Goal: Task Accomplishment & Management: Use online tool/utility

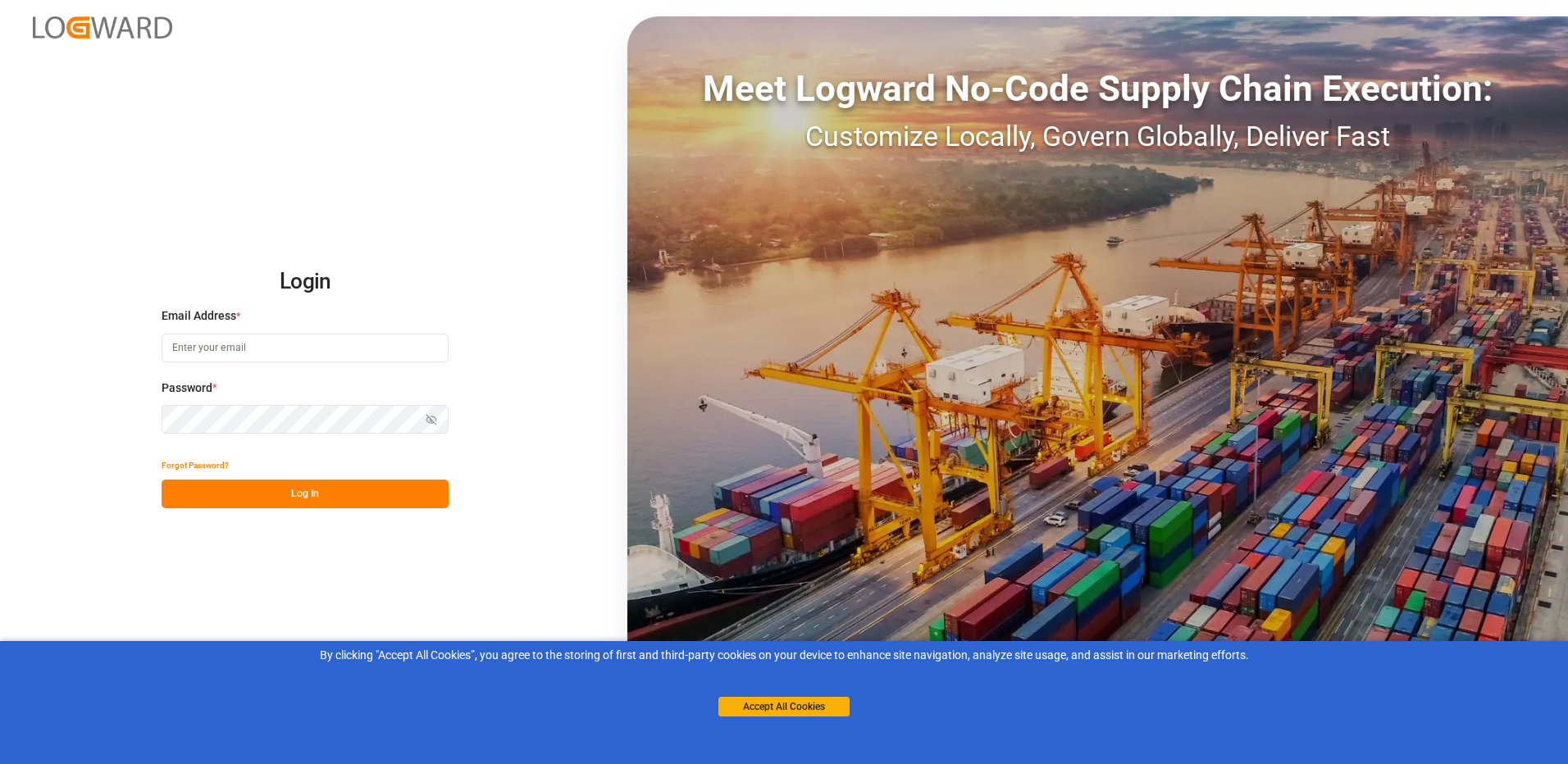
type input "[EMAIL_ADDRESS][DOMAIN_NAME]"
click at [327, 494] on button "Log In" at bounding box center [305, 494] width 287 height 28
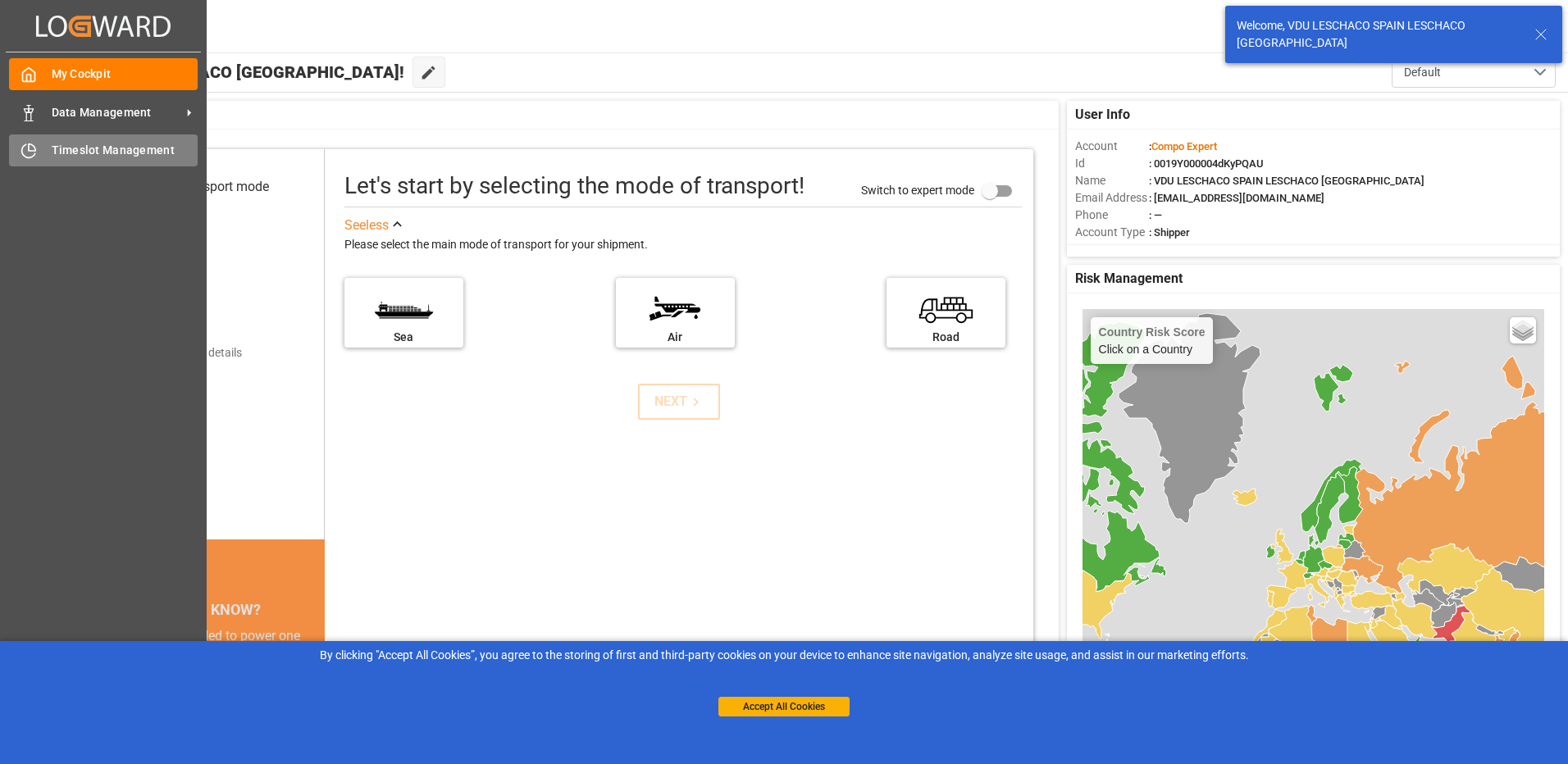
click at [43, 144] on div "Timeslot Management Timeslot Management" at bounding box center [104, 150] width 189 height 32
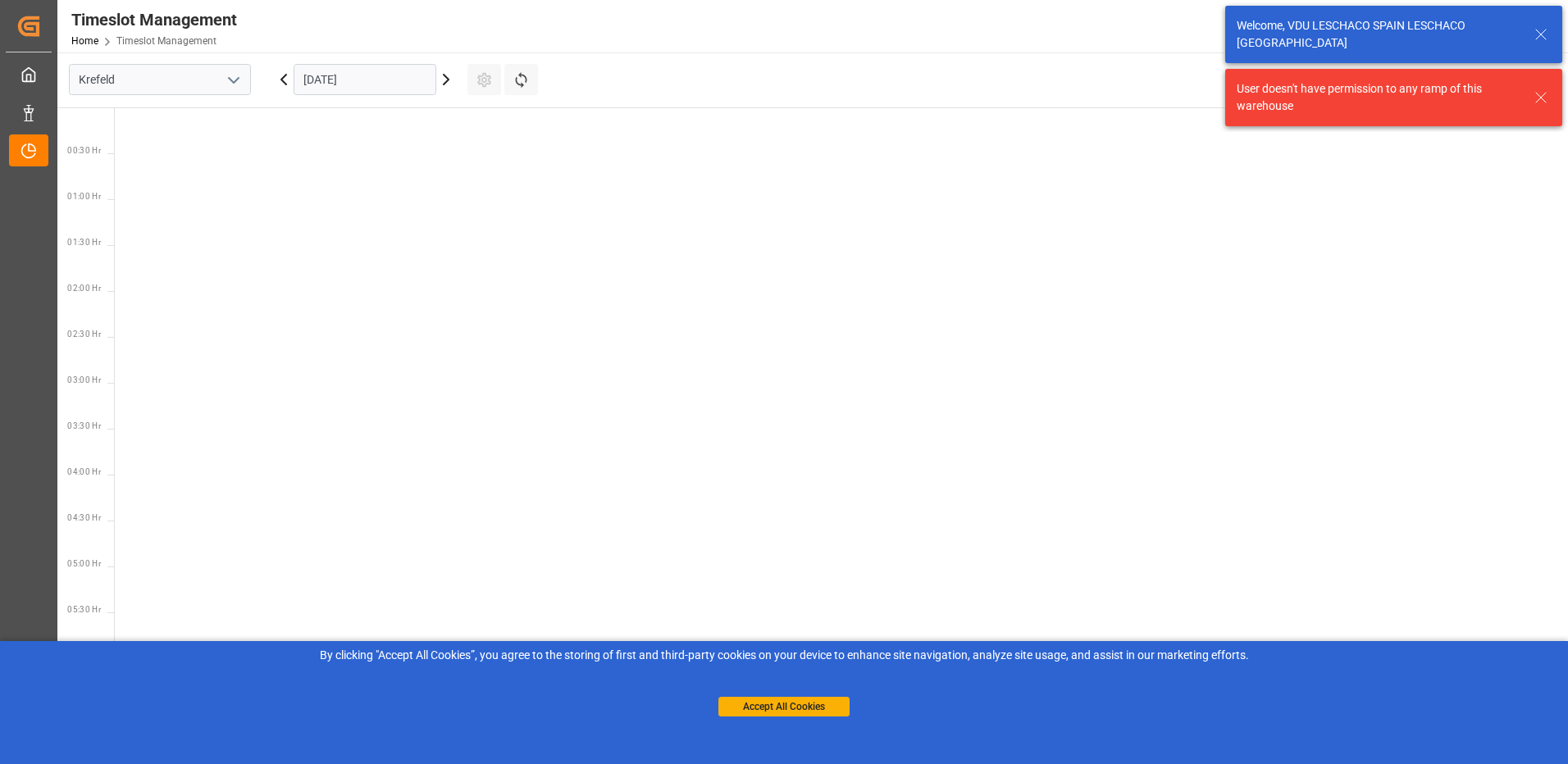
scroll to position [942, 0]
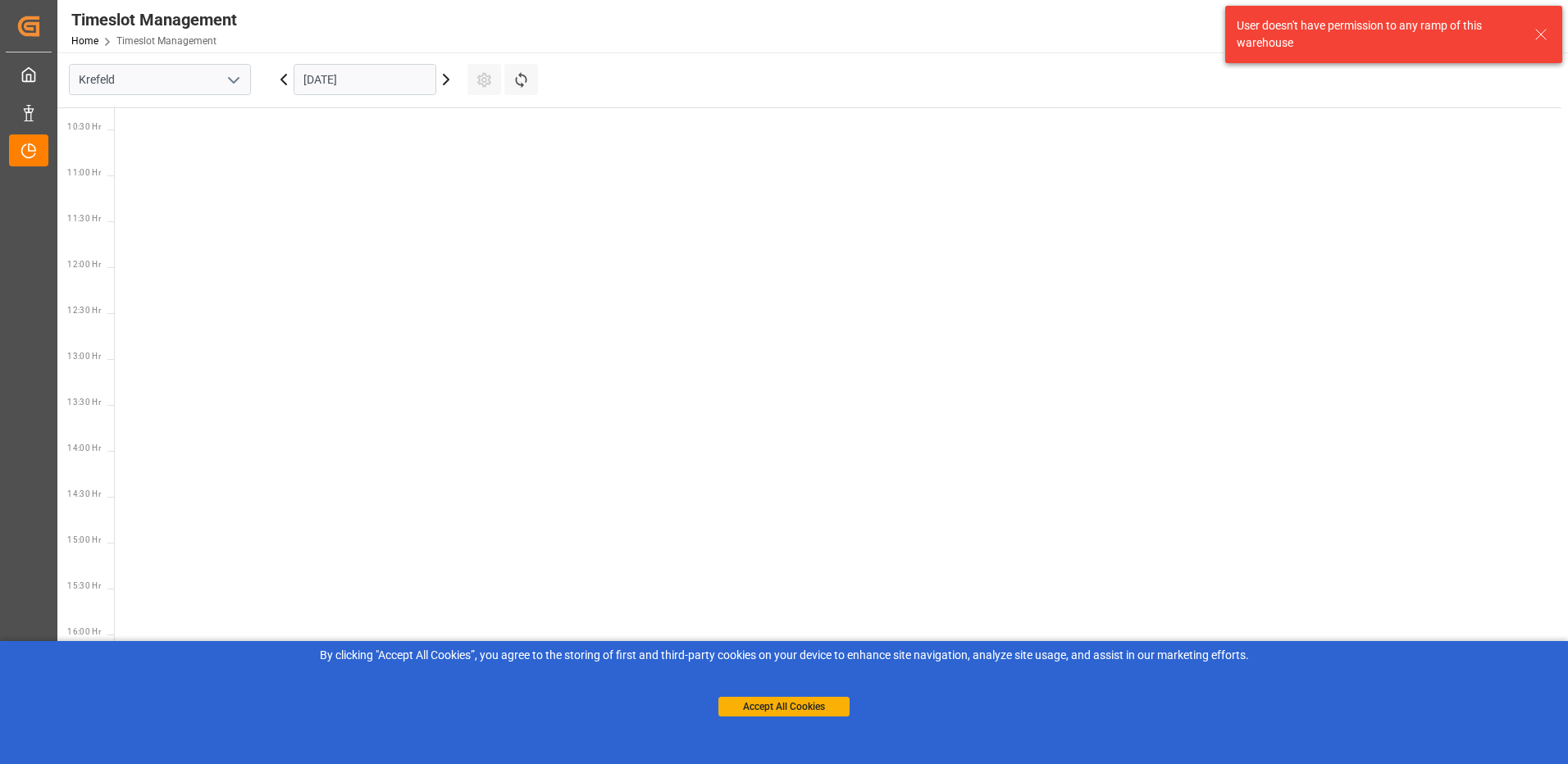
click at [236, 76] on icon "open menu" at bounding box center [233, 80] width 20 height 20
click at [155, 190] on div "La Vall d [PERSON_NAME]" at bounding box center [160, 189] width 180 height 37
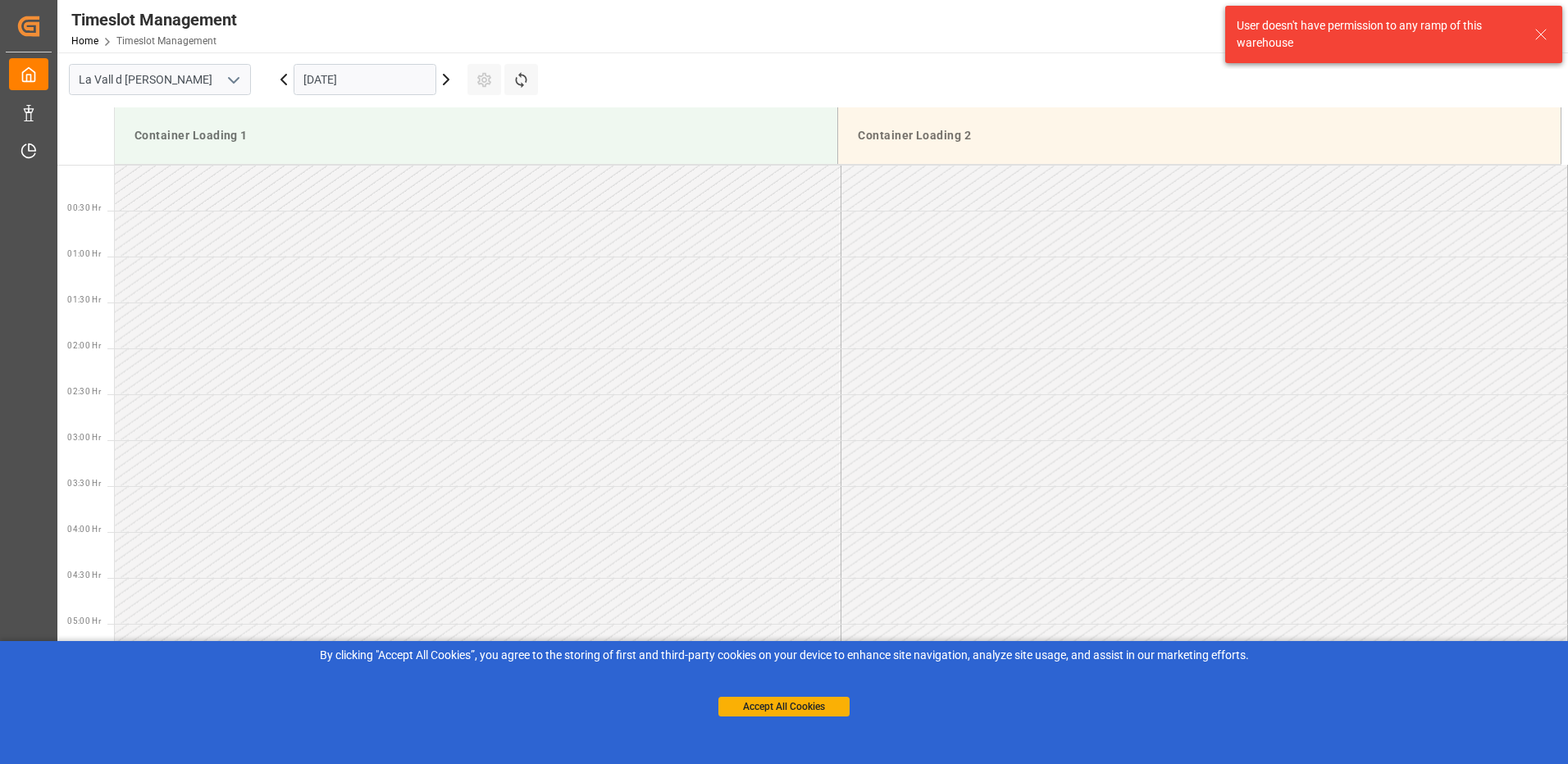
scroll to position [999, 0]
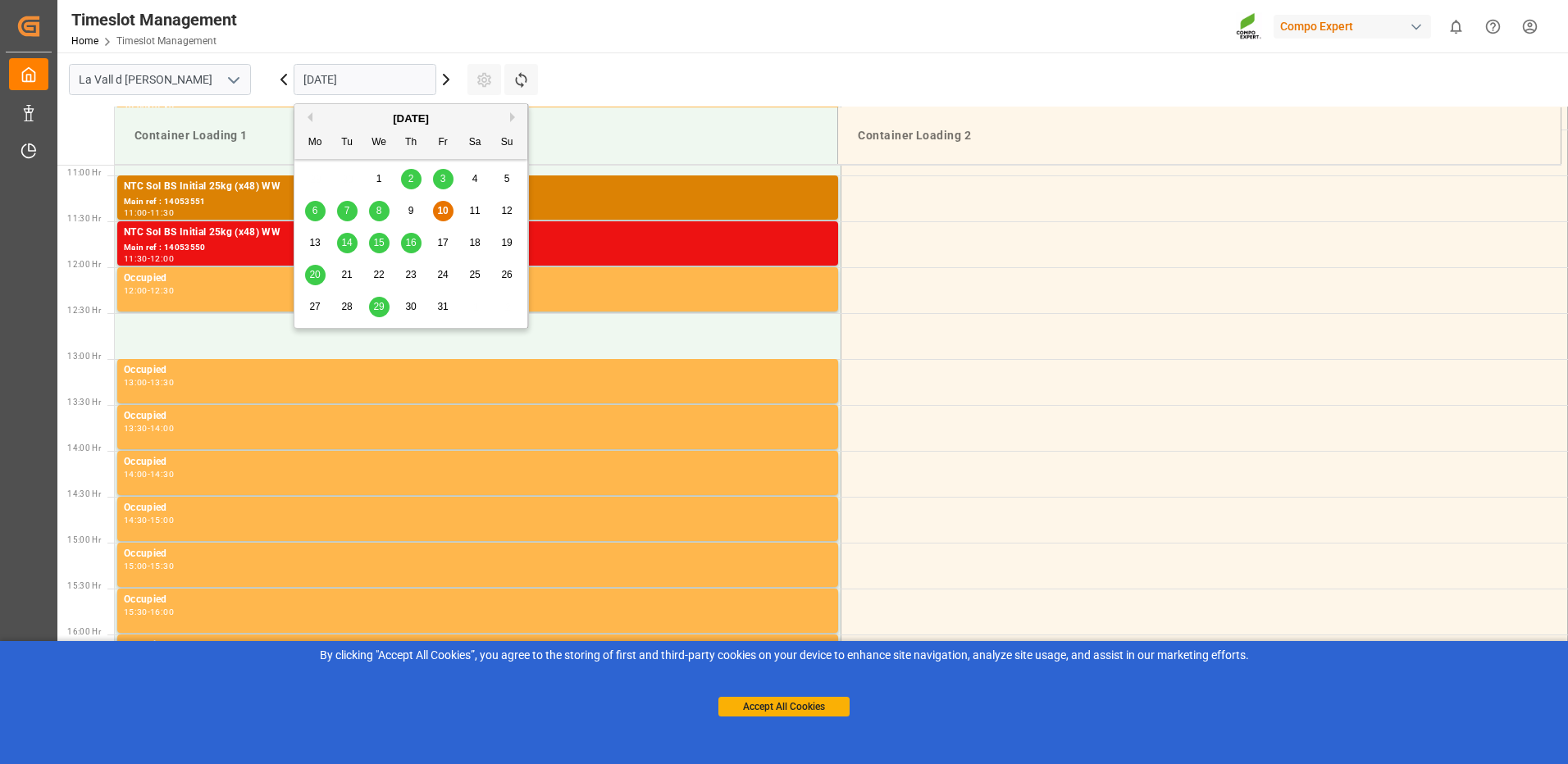
click at [329, 73] on input "[DATE]" at bounding box center [365, 79] width 143 height 31
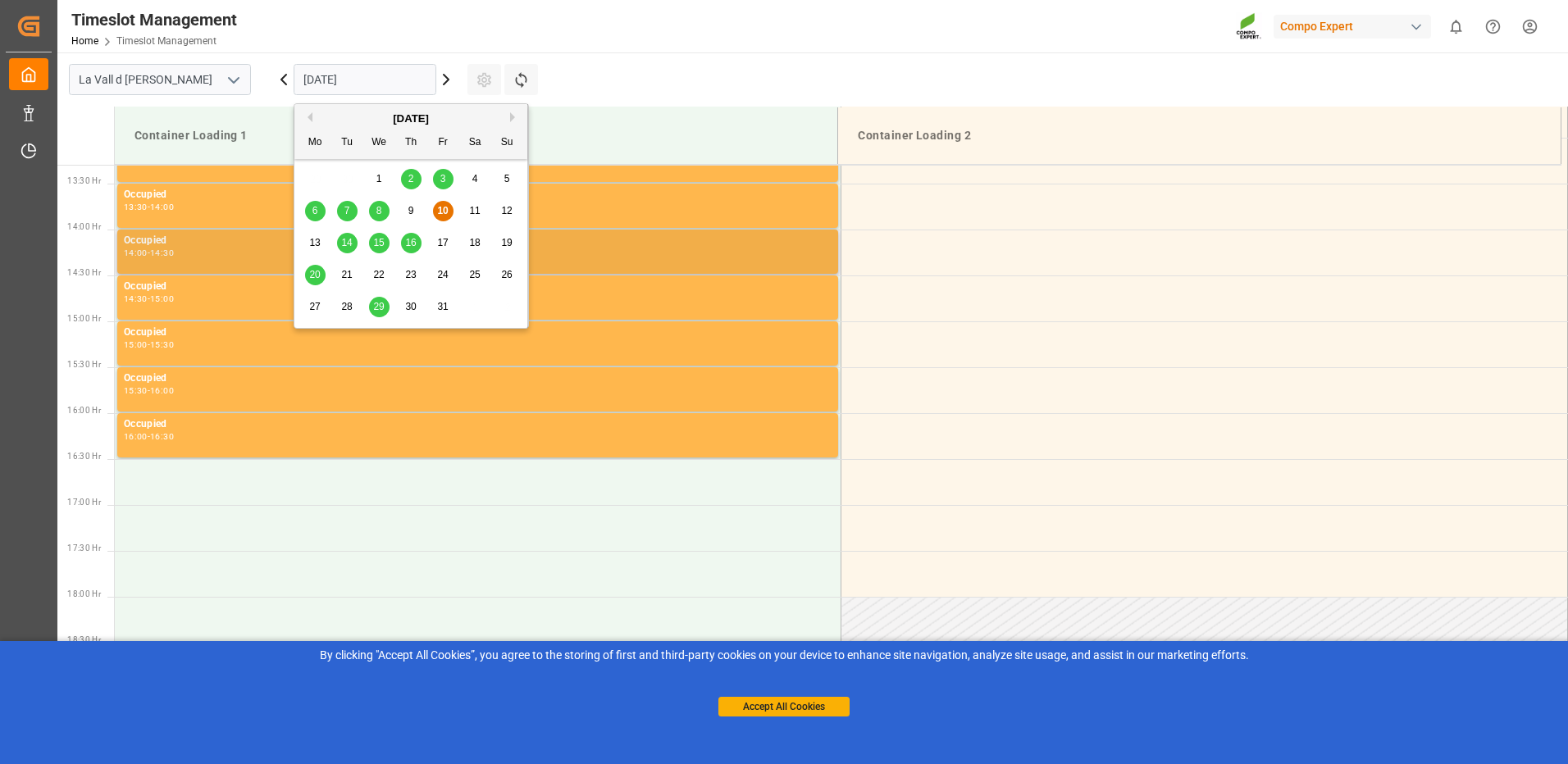
scroll to position [1214, 0]
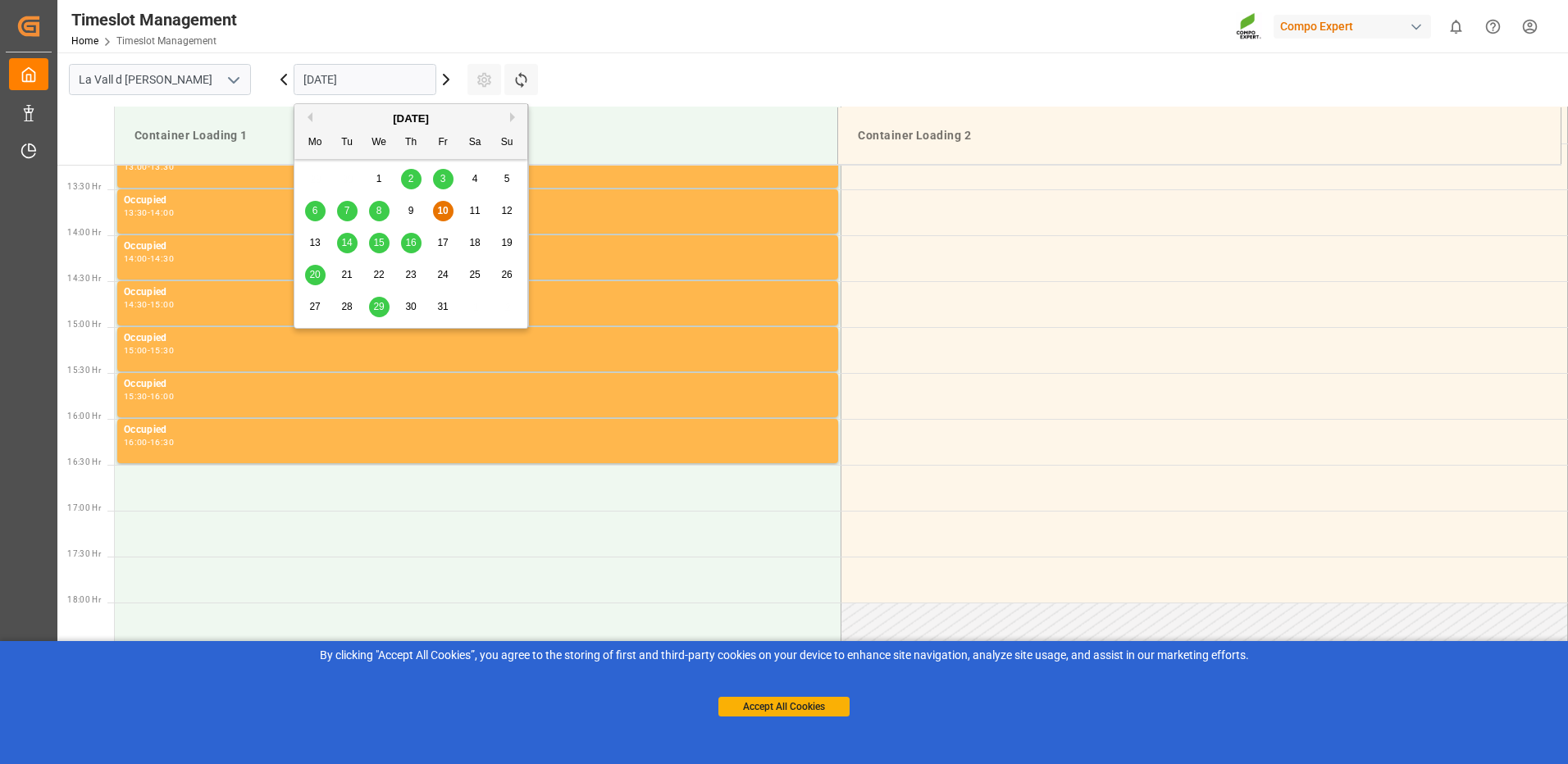
click at [351, 246] on span "14" at bounding box center [346, 243] width 10 height 11
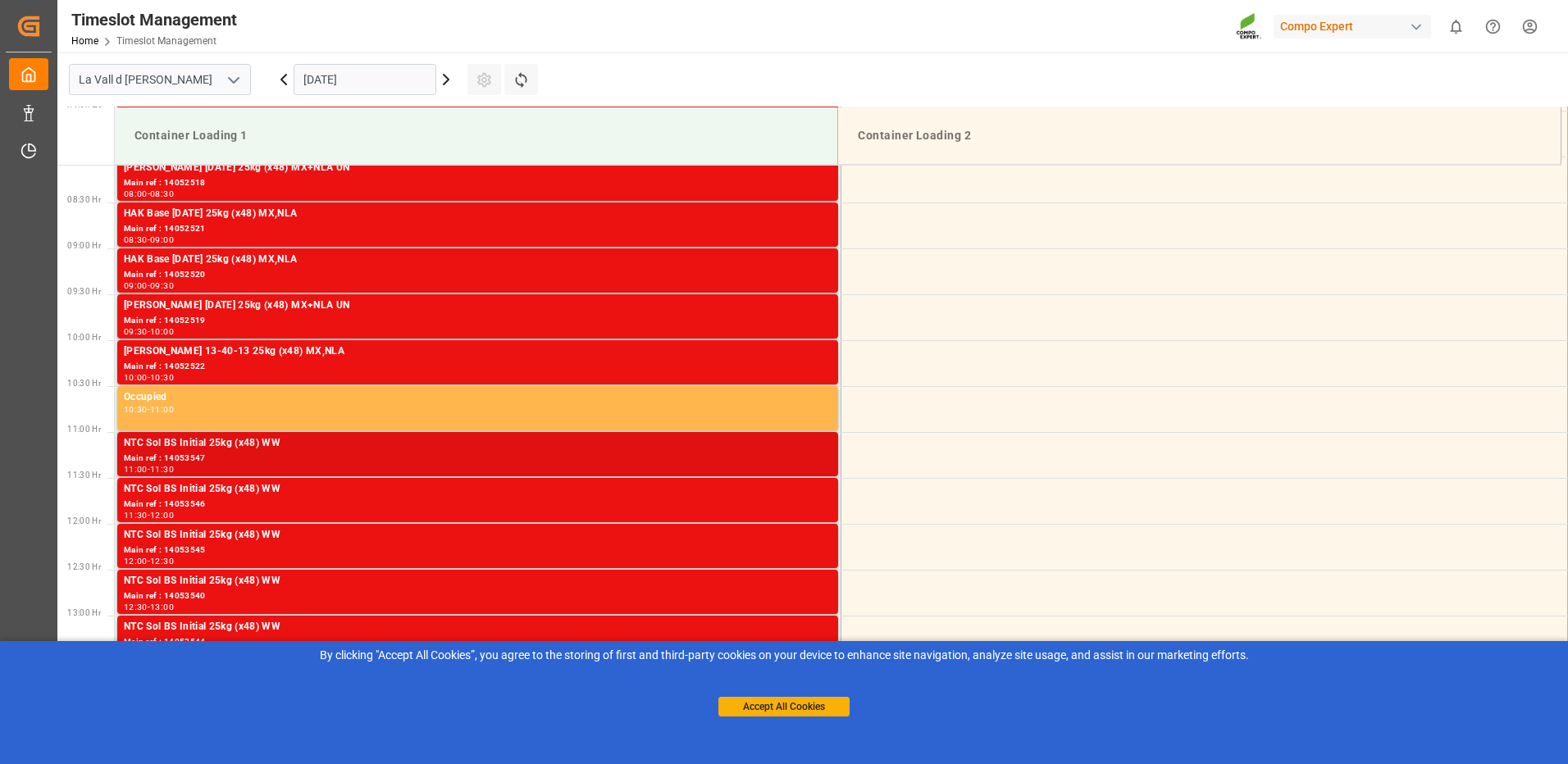
scroll to position [737, 0]
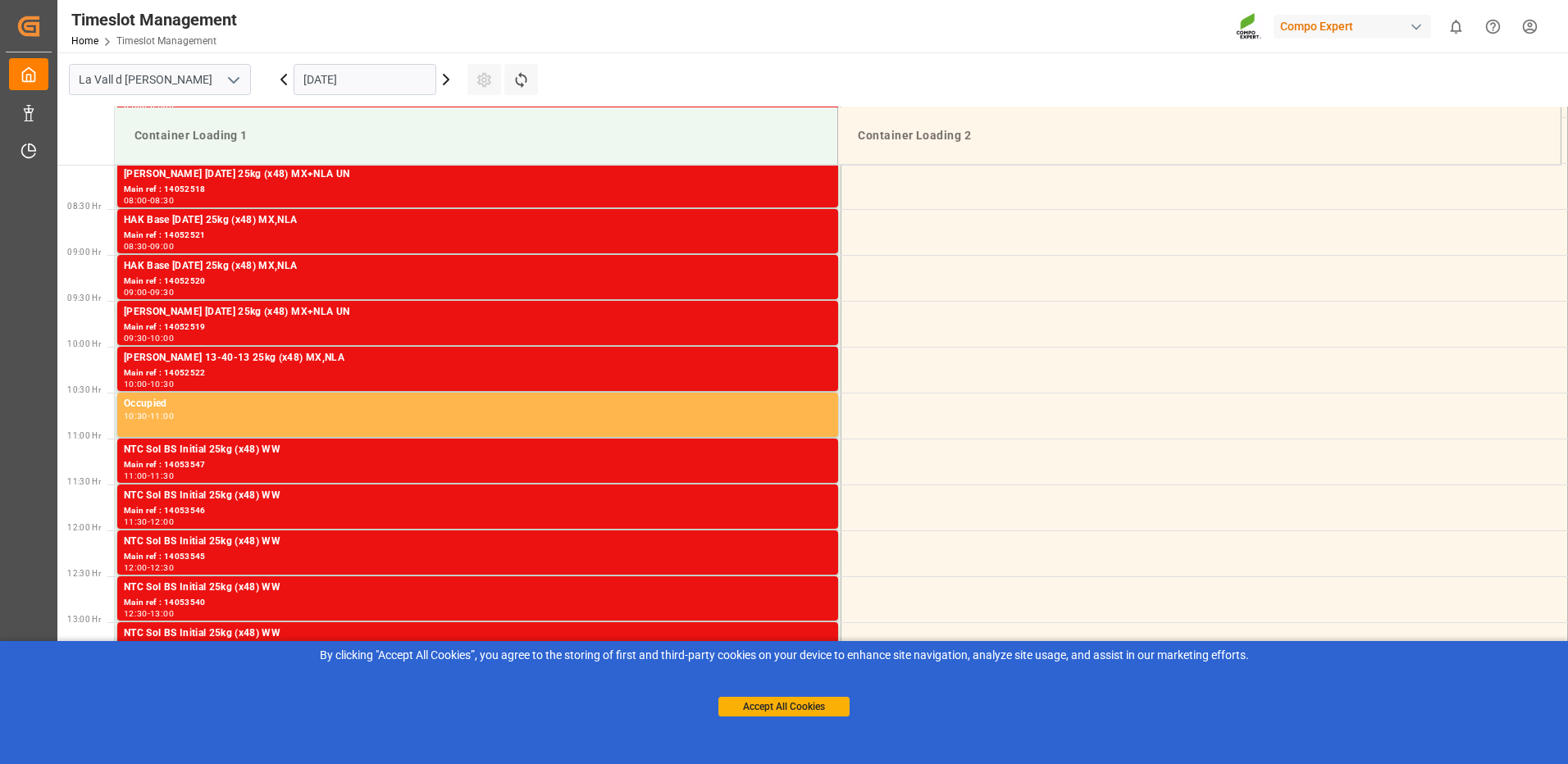
click at [445, 79] on icon at bounding box center [446, 79] width 20 height 20
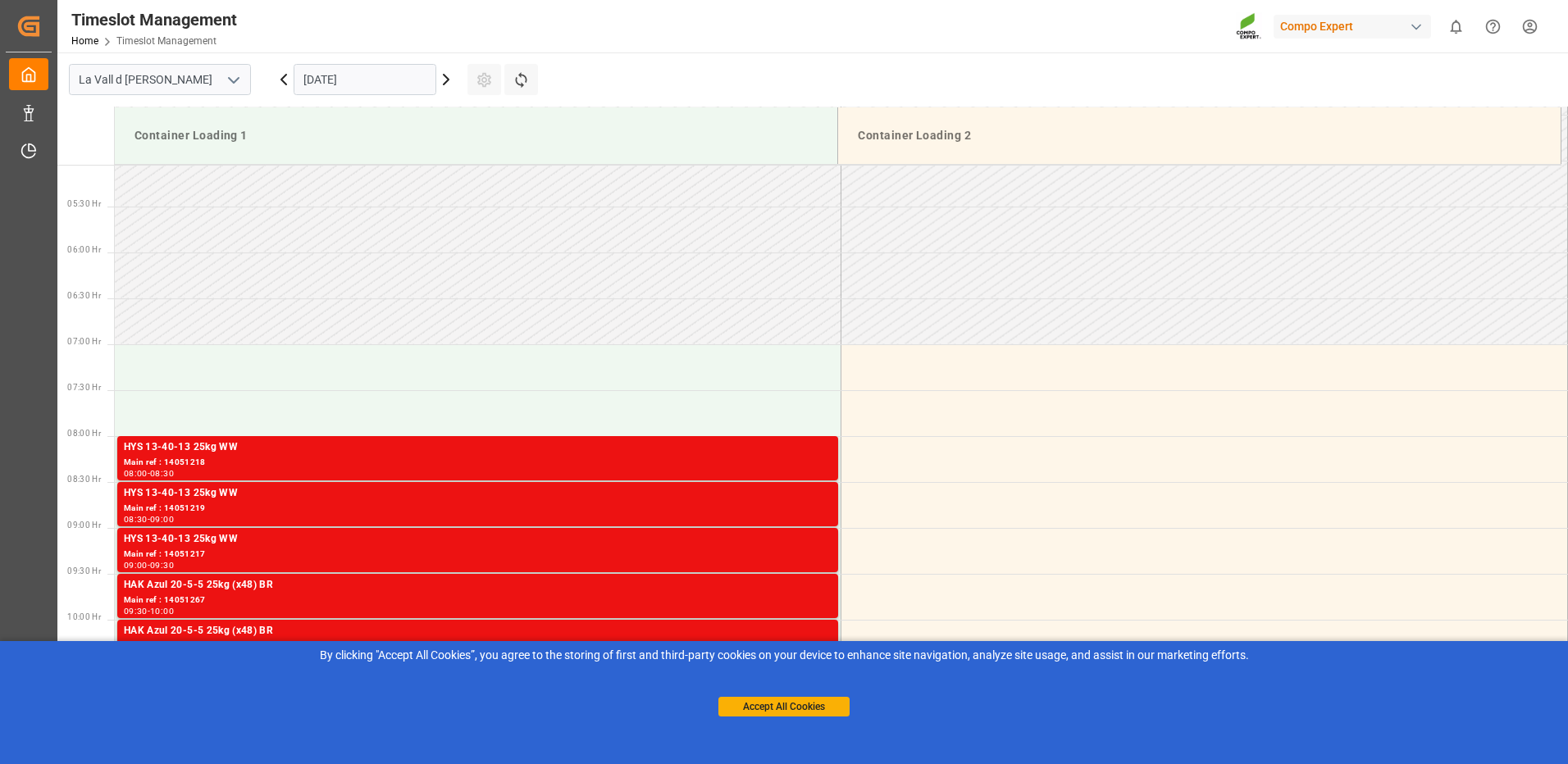
scroll to position [442, 0]
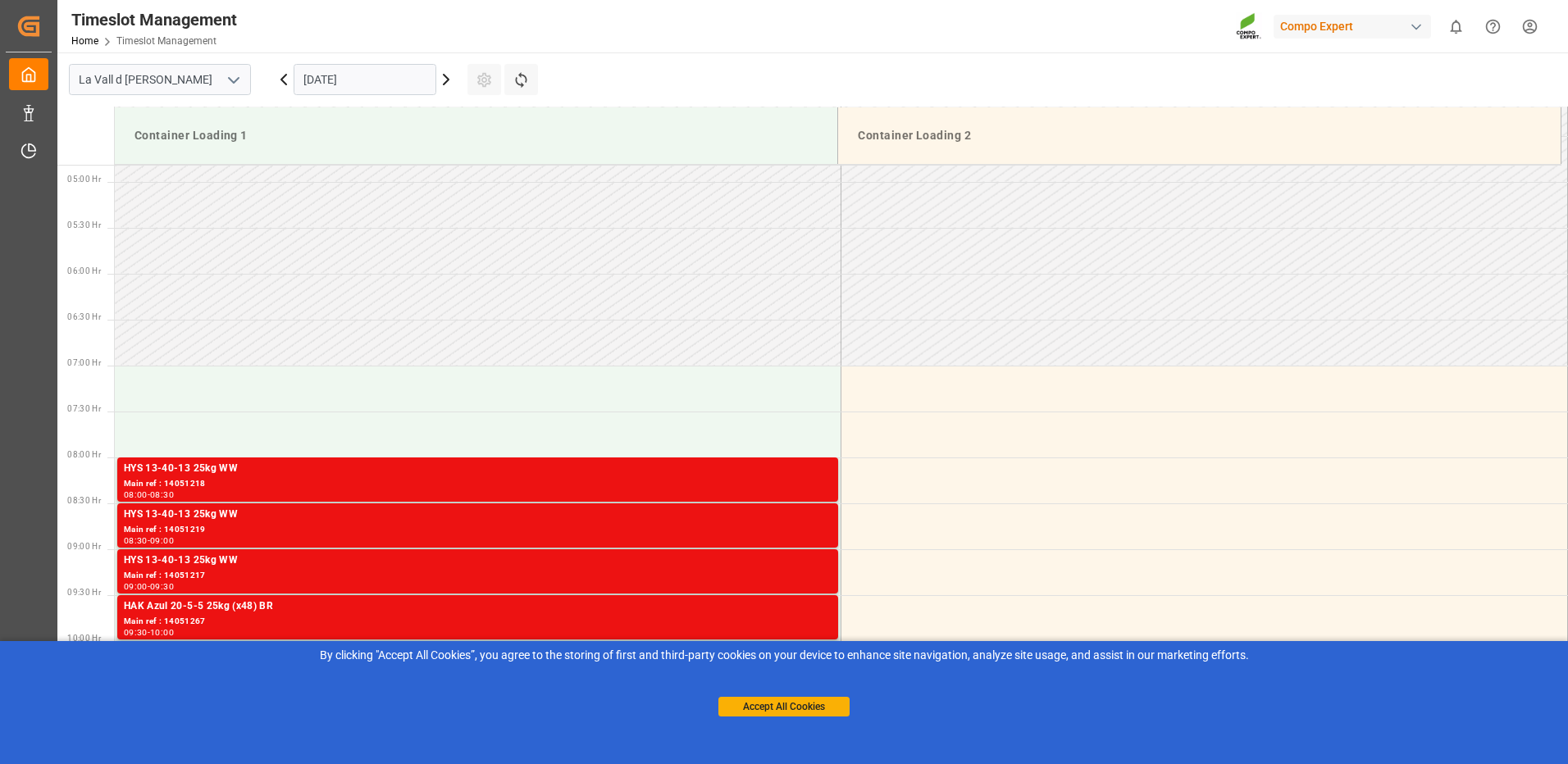
click at [446, 76] on icon at bounding box center [446, 79] width 5 height 9
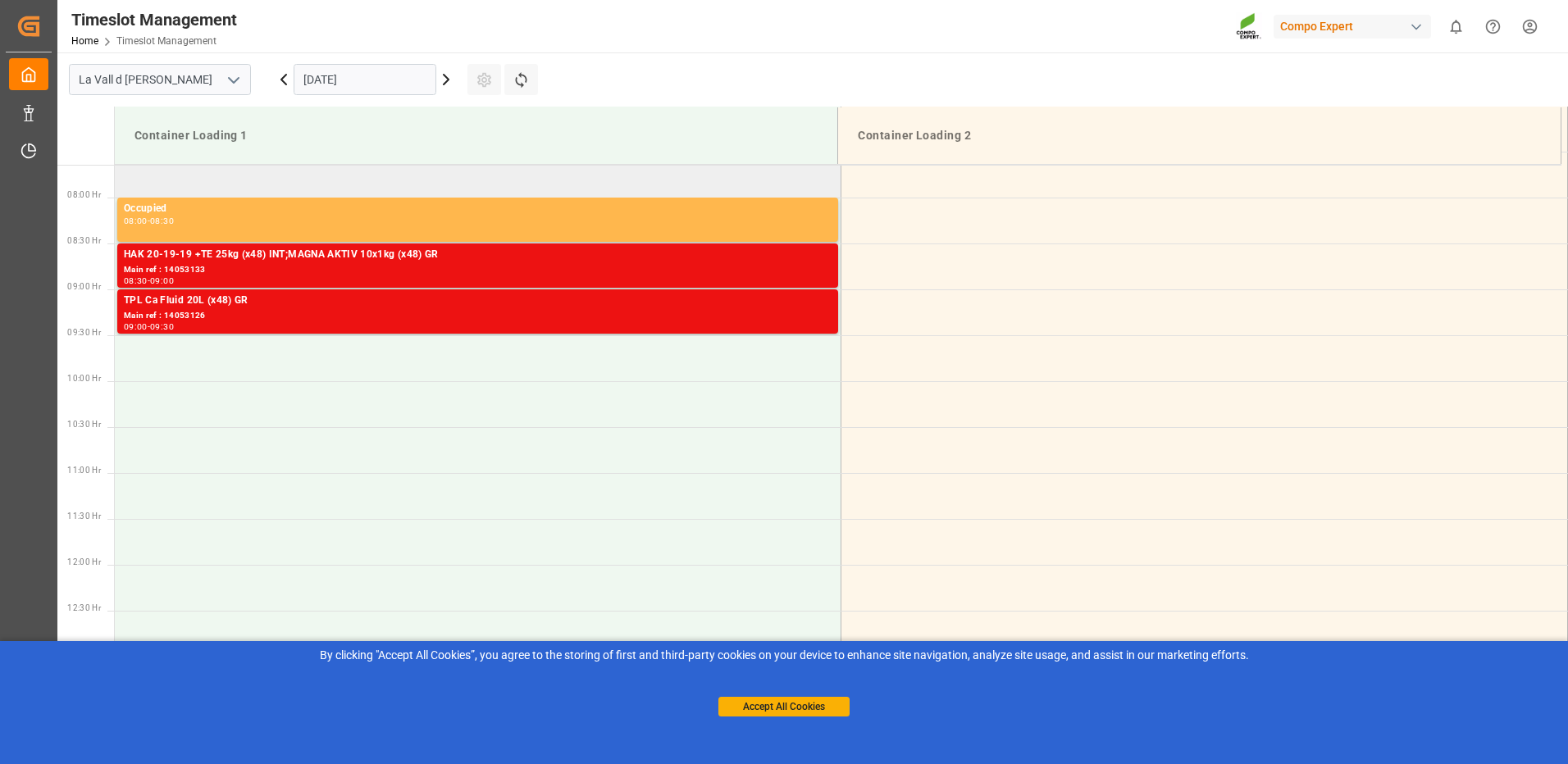
scroll to position [703, 0]
